Goal: Find specific page/section: Find specific page/section

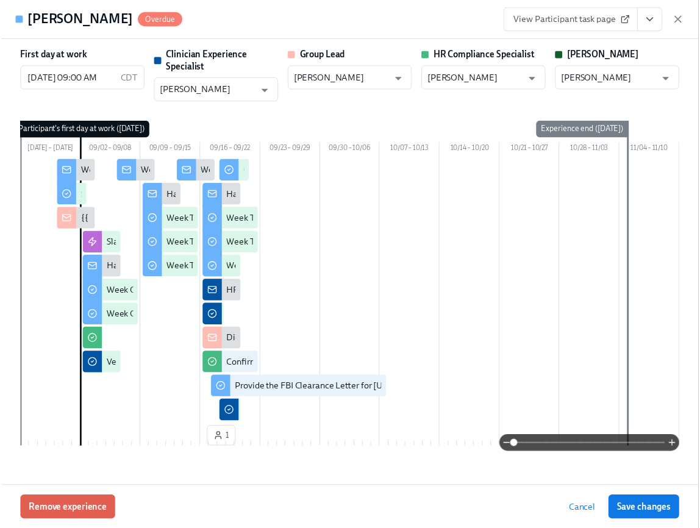
scroll to position [0, 18211]
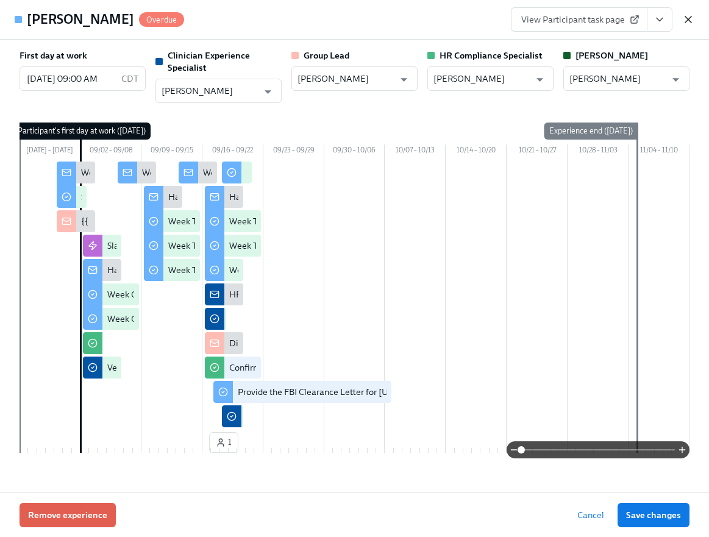
click at [693, 18] on icon "button" at bounding box center [688, 19] width 12 height 12
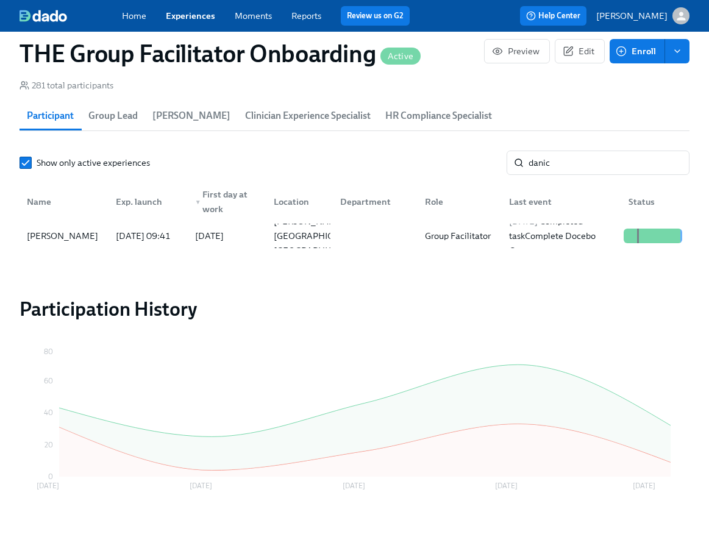
scroll to position [0, 18201]
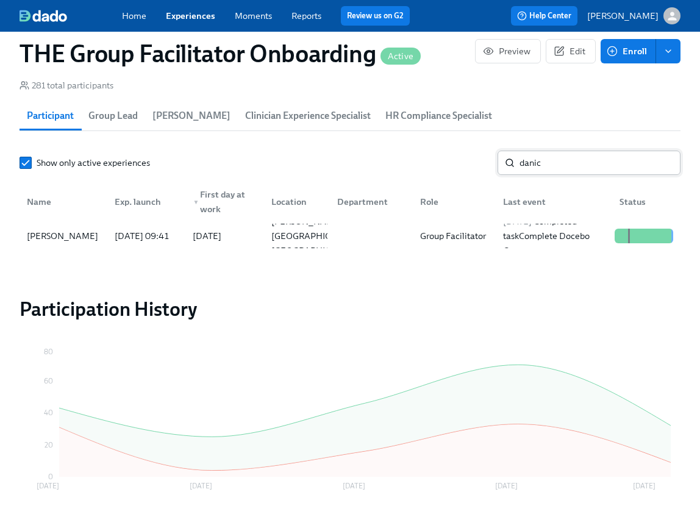
click at [565, 162] on input "danic" at bounding box center [599, 163] width 161 height 24
click at [115, 237] on div "[DATE] 09:31" at bounding box center [142, 236] width 65 height 15
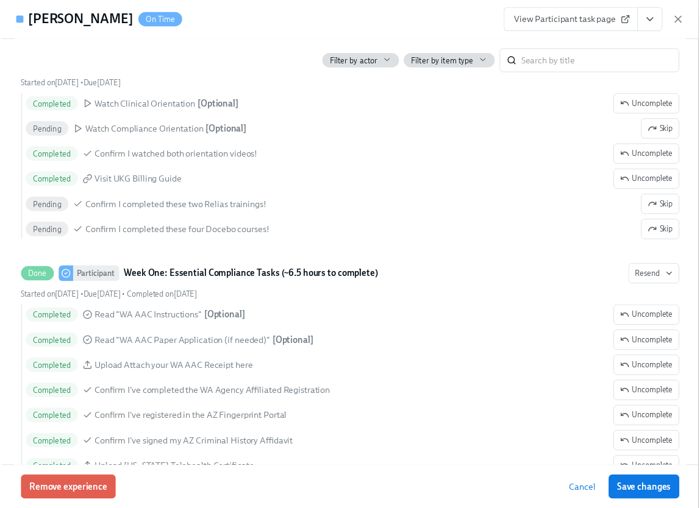
scroll to position [0, 18211]
click at [688, 23] on icon "button" at bounding box center [688, 19] width 12 height 12
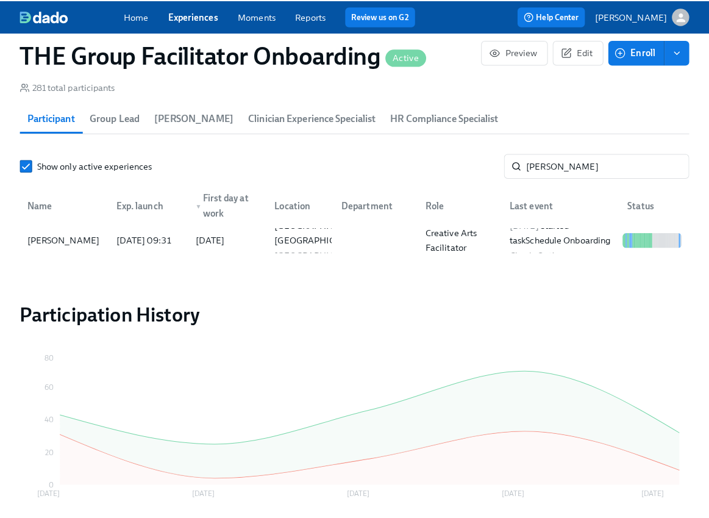
scroll to position [0, 18201]
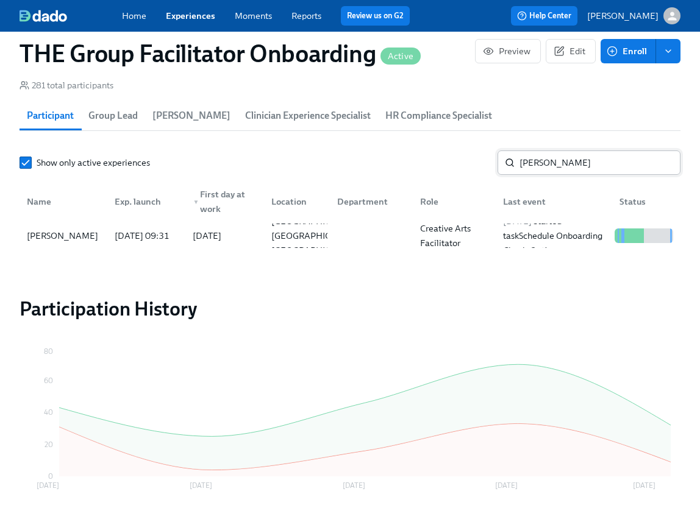
click at [568, 163] on input "[PERSON_NAME]" at bounding box center [599, 163] width 161 height 24
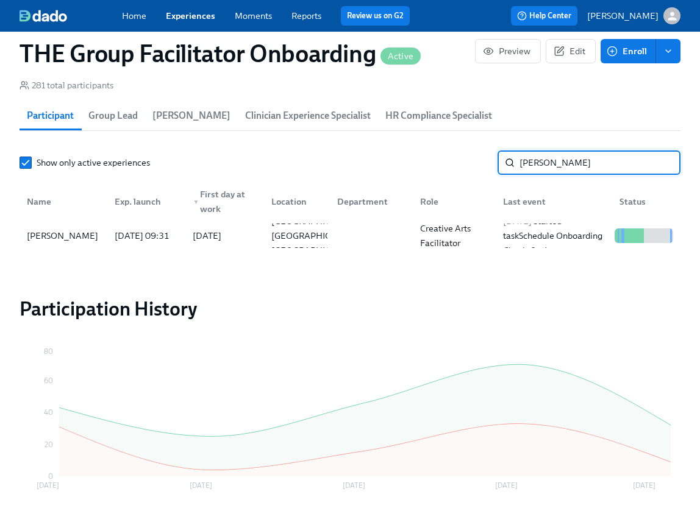
click at [568, 163] on input "[PERSON_NAME]" at bounding box center [599, 163] width 161 height 24
type input "[PERSON_NAME]"
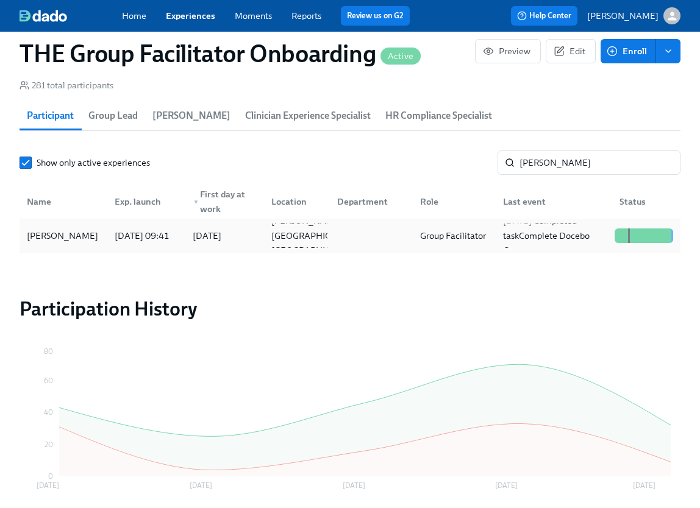
click at [69, 243] on div "[PERSON_NAME]" at bounding box center [62, 236] width 81 height 15
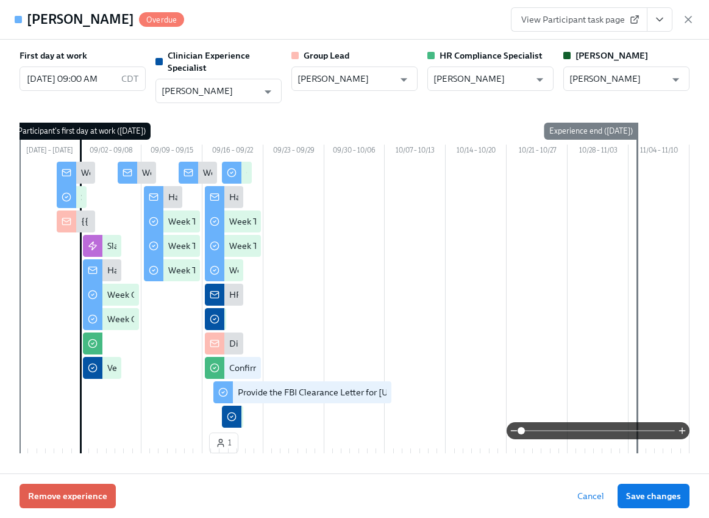
click at [662, 20] on icon "View task page" at bounding box center [660, 19] width 12 height 12
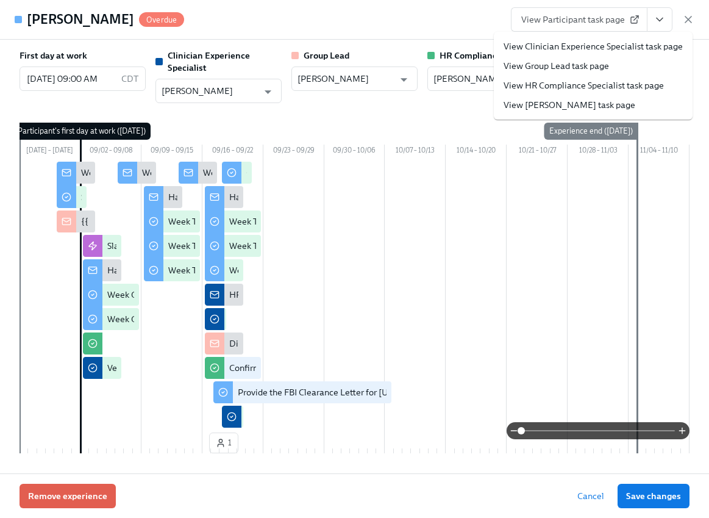
click at [610, 46] on link "View Clinician Experience Specialist task page" at bounding box center [593, 46] width 179 height 12
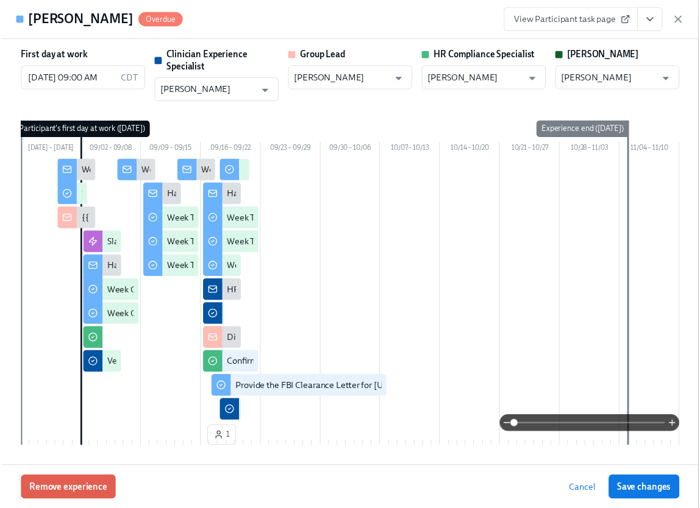
scroll to position [0, 18211]
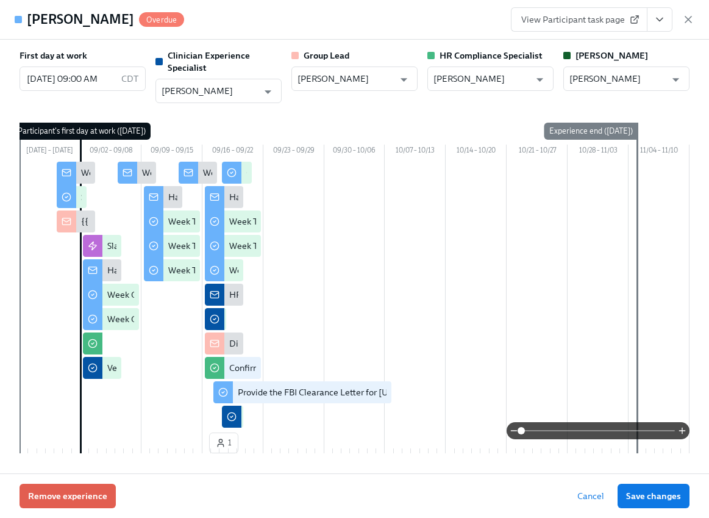
click at [687, 20] on icon "button" at bounding box center [688, 19] width 6 height 6
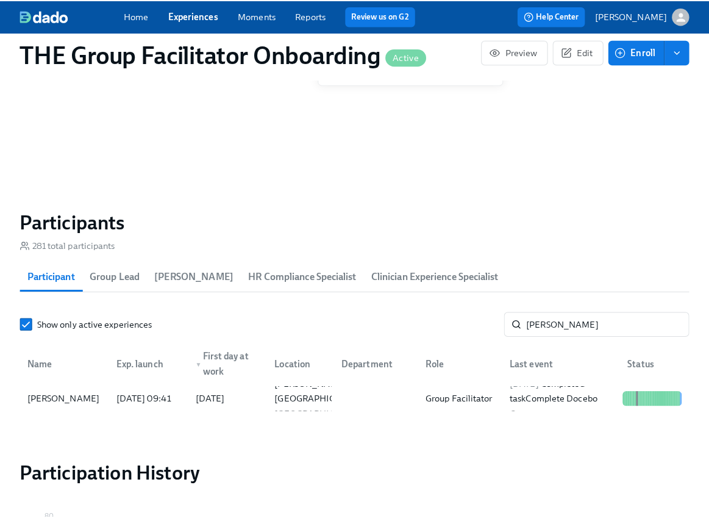
scroll to position [944, 0]
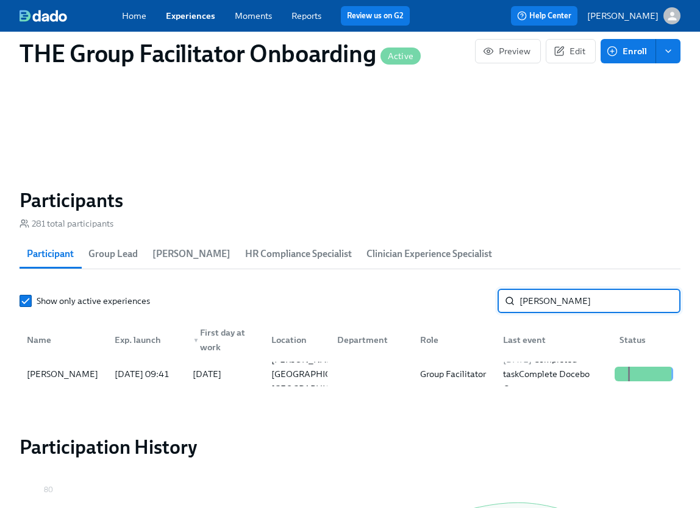
click at [578, 303] on input "[PERSON_NAME]" at bounding box center [599, 301] width 161 height 24
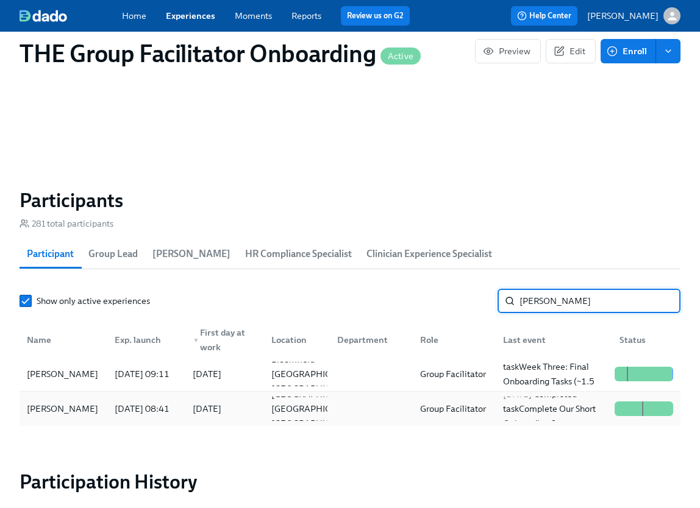
type input "emil"
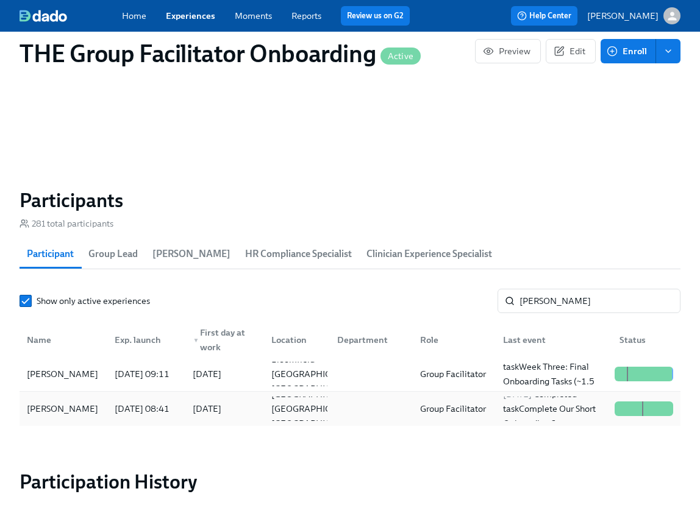
click at [90, 415] on div "Emily Gudewicz" at bounding box center [62, 409] width 81 height 15
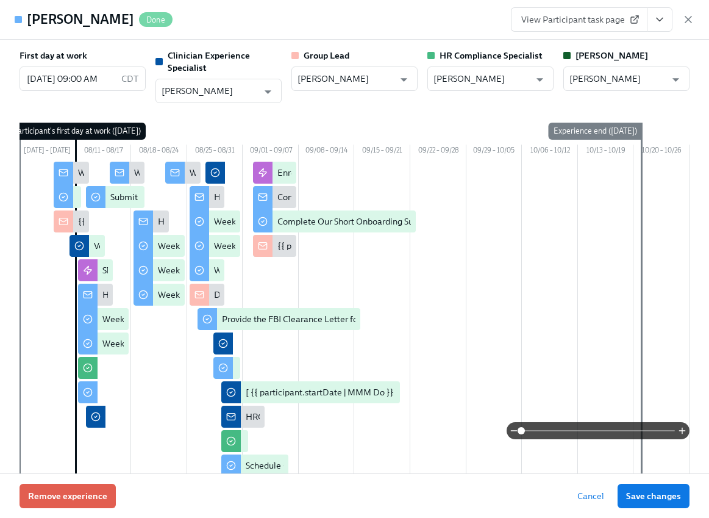
scroll to position [0, 18211]
